Goal: Go to known website: Go to known website

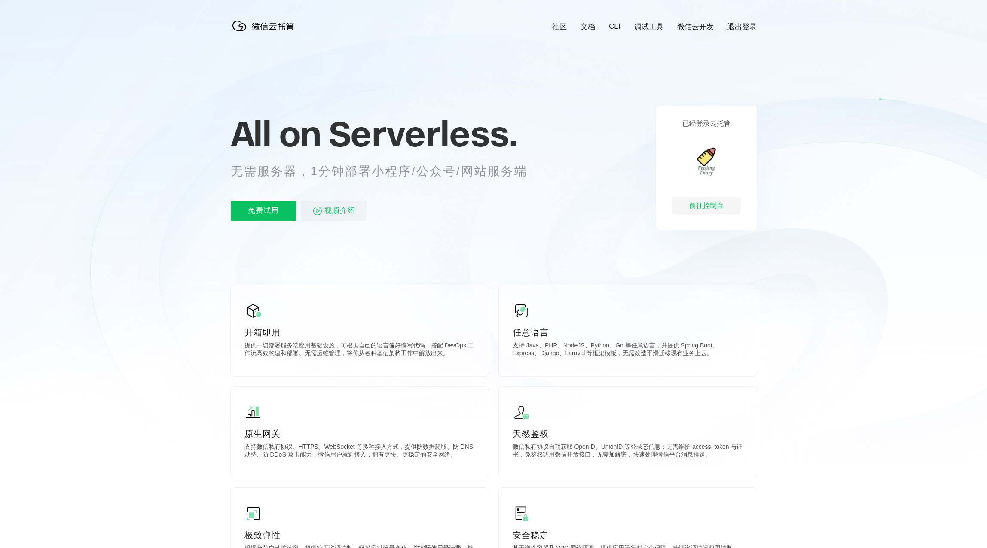
scroll to position [0, 1528]
click at [706, 204] on div "前往控制台" at bounding box center [706, 205] width 69 height 17
click at [687, 204] on div "前往控制台" at bounding box center [706, 205] width 69 height 17
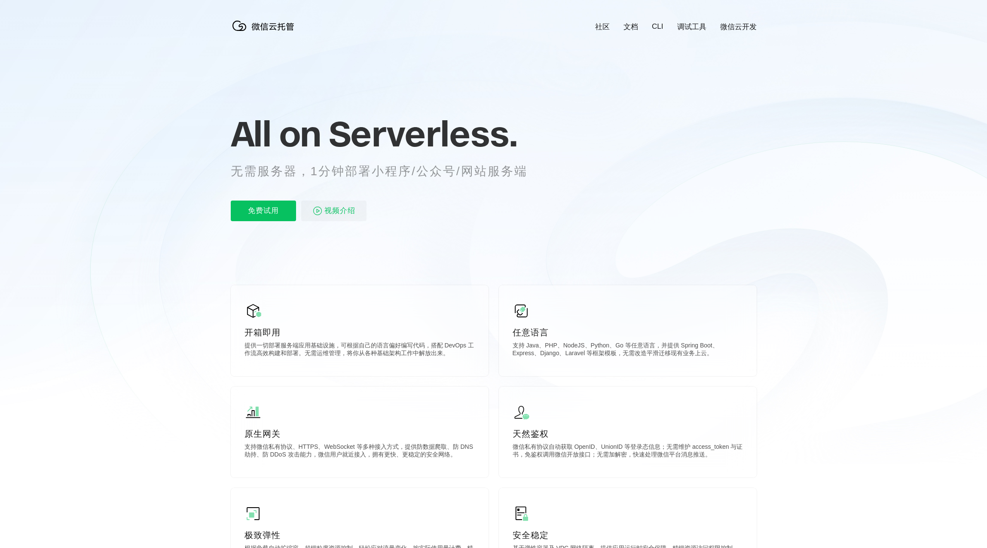
scroll to position [0, 1528]
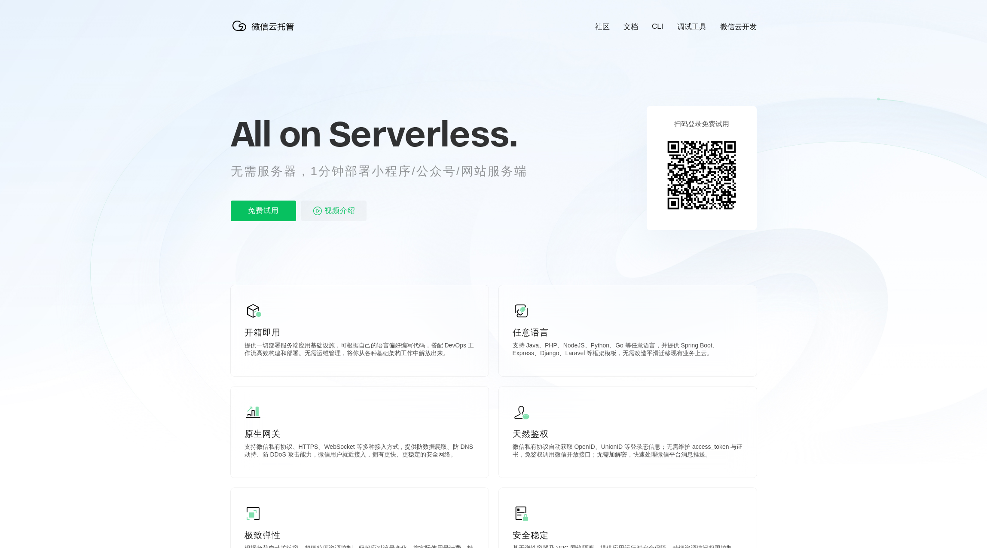
click at [693, 165] on img at bounding box center [702, 175] width 78 height 78
